Goal: Task Accomplishment & Management: Use online tool/utility

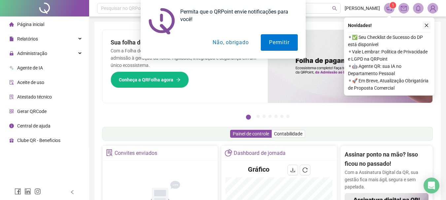
click at [424, 26] on div "Permita que o QRPoint envie notificações para você! Permitir Não, obrigado" at bounding box center [223, 29] width 446 height 59
click at [425, 26] on div "Permita que o QRPoint envie notificações para você! Permitir Não, obrigado" at bounding box center [223, 29] width 446 height 59
click at [281, 46] on button "Permitir" at bounding box center [279, 42] width 37 height 16
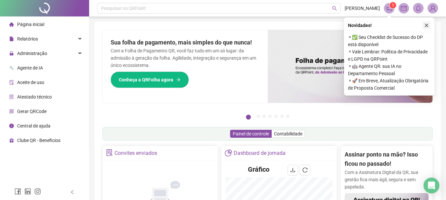
drag, startPoint x: 425, startPoint y: 26, endPoint x: 411, endPoint y: 31, distance: 14.2
click at [423, 28] on button "button" at bounding box center [426, 25] width 8 height 8
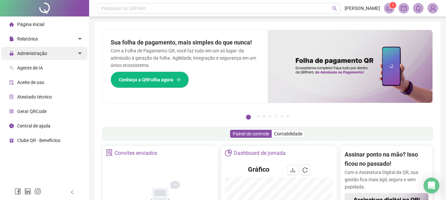
click at [61, 54] on div "Administração" at bounding box center [44, 53] width 86 height 13
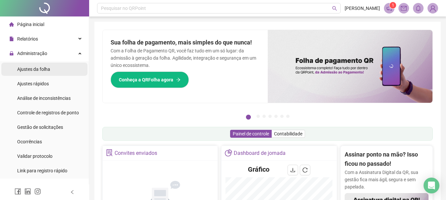
click at [62, 71] on li "Ajustes da folha" at bounding box center [44, 69] width 86 height 13
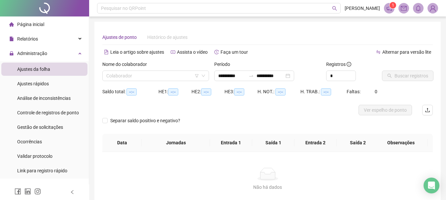
type input "**********"
